Goal: Task Accomplishment & Management: Complete application form

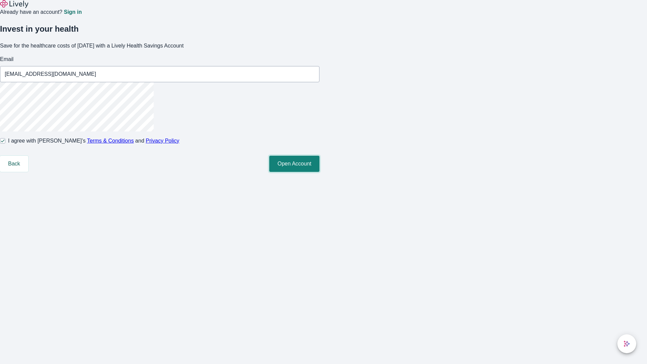
click at [319, 172] on button "Open Account" at bounding box center [294, 164] width 50 height 16
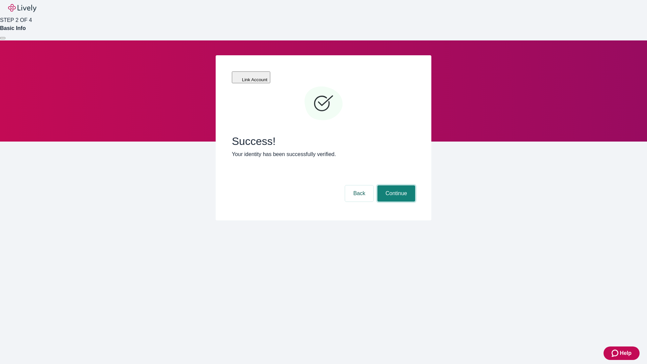
click at [395, 185] on button "Continue" at bounding box center [396, 193] width 38 height 16
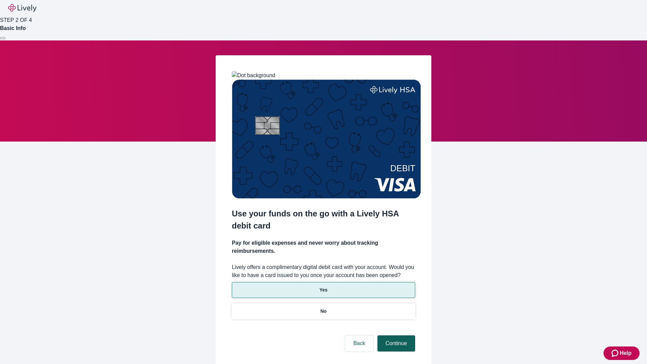
click at [323, 286] on p "Yes" at bounding box center [323, 289] width 8 height 7
click at [395, 335] on button "Continue" at bounding box center [396, 343] width 38 height 16
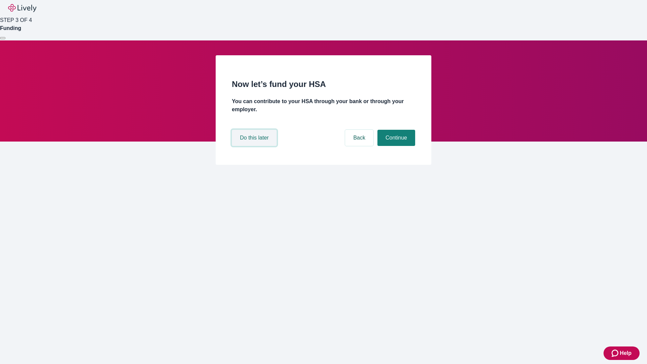
click at [255, 146] on button "Do this later" at bounding box center [254, 138] width 45 height 16
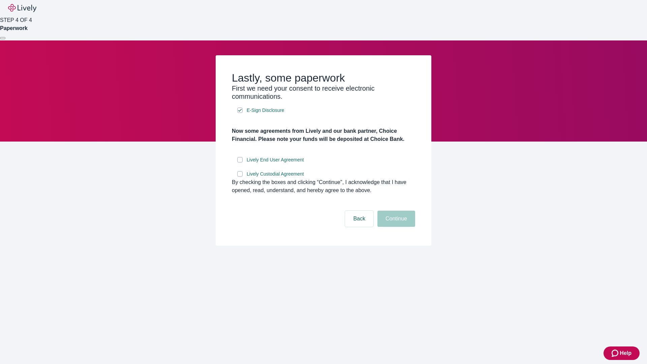
click at [240, 162] on input "Lively End User Agreement" at bounding box center [239, 159] width 5 height 5
checkbox input "true"
click at [240, 176] on input "Lively Custodial Agreement" at bounding box center [239, 173] width 5 height 5
checkbox input "true"
click at [395, 227] on button "Continue" at bounding box center [396, 218] width 38 height 16
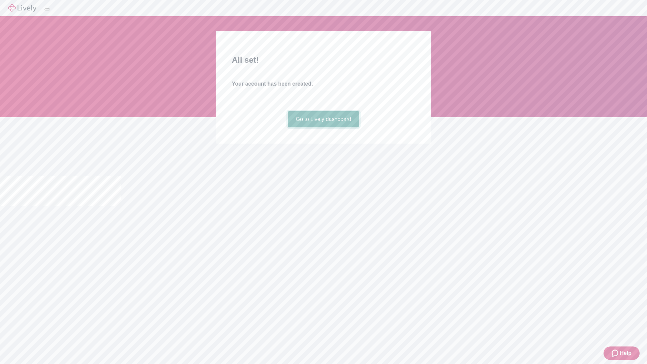
click at [323, 127] on link "Go to Lively dashboard" at bounding box center [324, 119] width 72 height 16
